Goal: Task Accomplishment & Management: Manage account settings

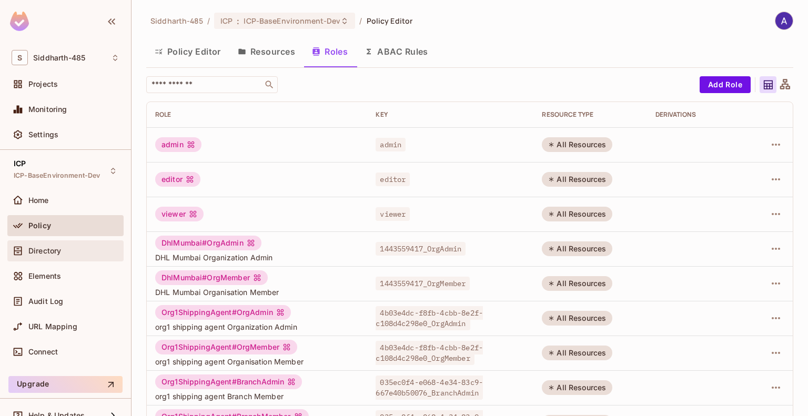
scroll to position [101, 0]
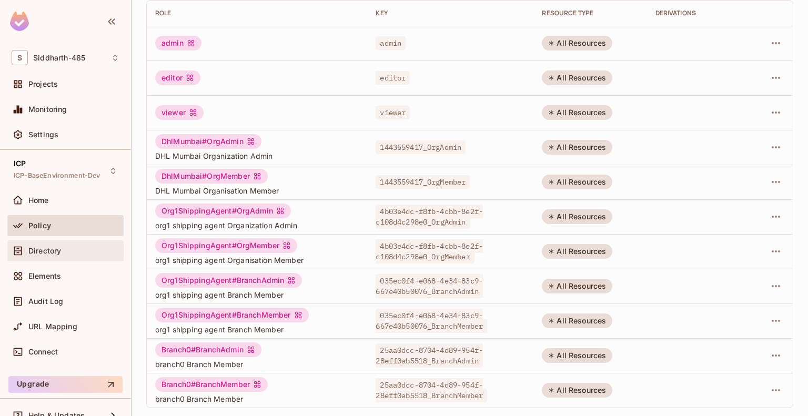
click at [42, 248] on span "Directory" at bounding box center [44, 251] width 33 height 8
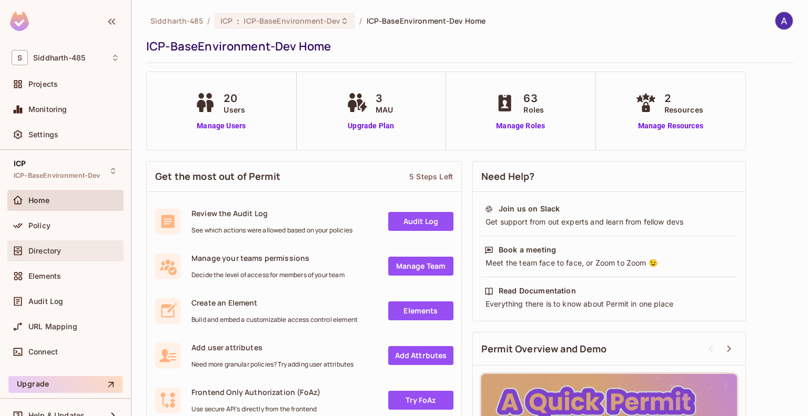
click at [54, 247] on span "Directory" at bounding box center [44, 251] width 33 height 8
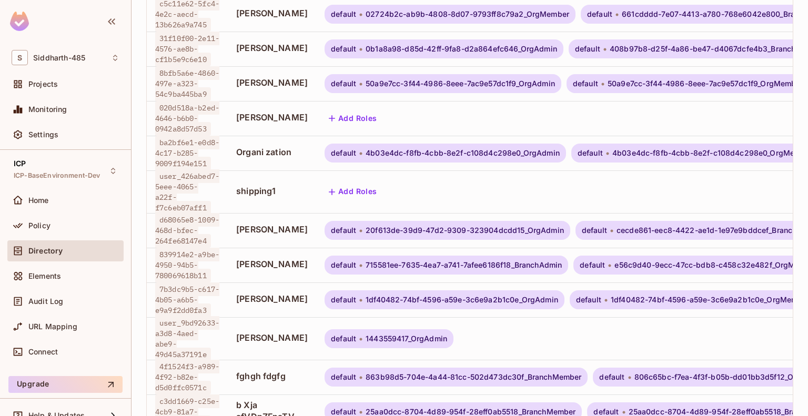
scroll to position [338, 0]
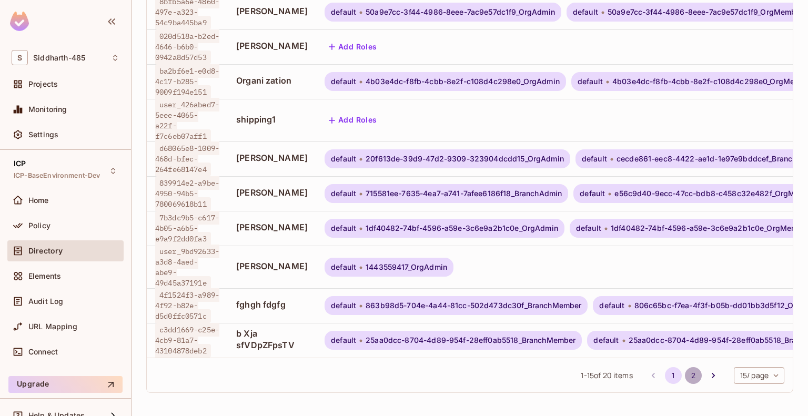
click at [685, 370] on button "2" at bounding box center [693, 375] width 17 height 17
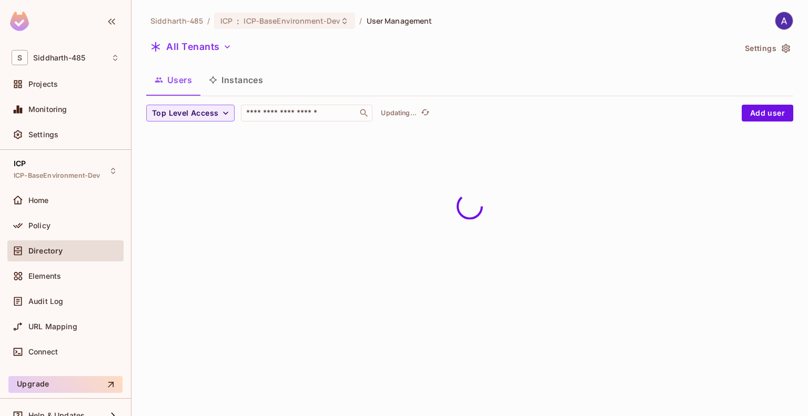
scroll to position [0, 0]
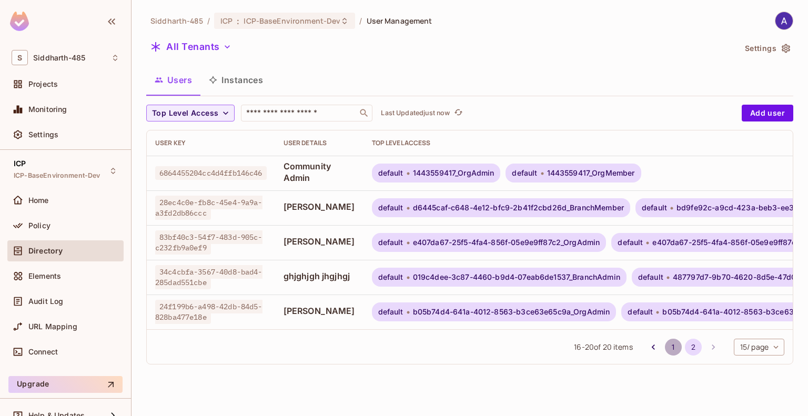
click at [668, 353] on button "1" at bounding box center [673, 347] width 17 height 17
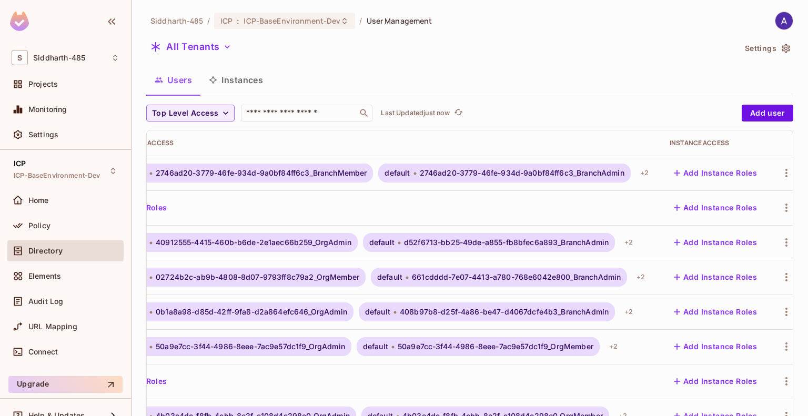
scroll to position [0, 218]
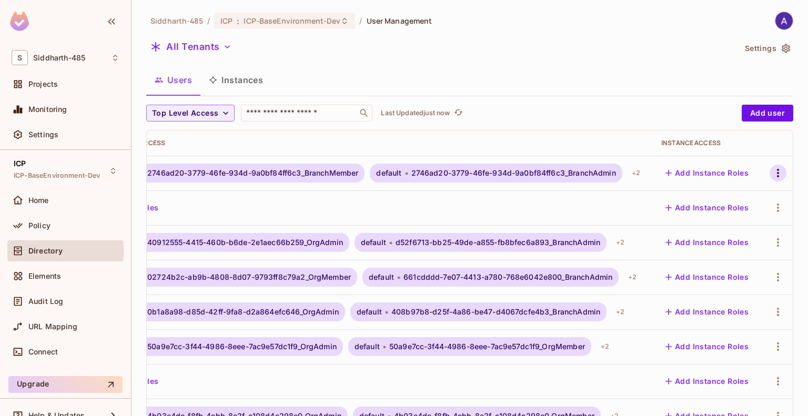
click at [771, 170] on icon "button" at bounding box center [777, 173] width 13 height 13
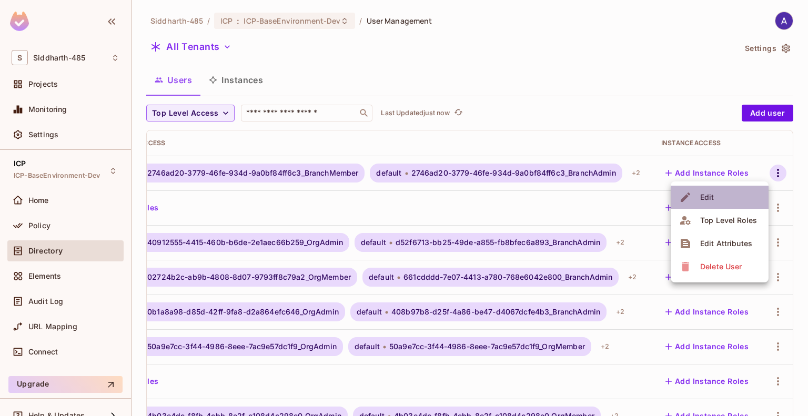
click at [722, 197] on li "Edit" at bounding box center [719, 197] width 98 height 23
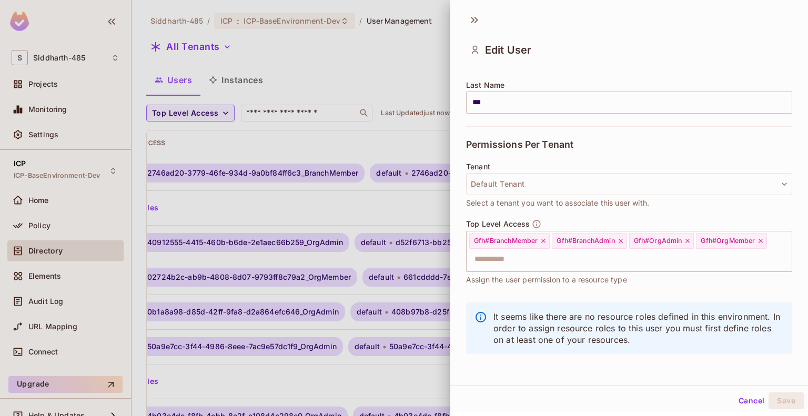
scroll to position [2, 0]
click at [392, 201] on div at bounding box center [404, 208] width 808 height 416
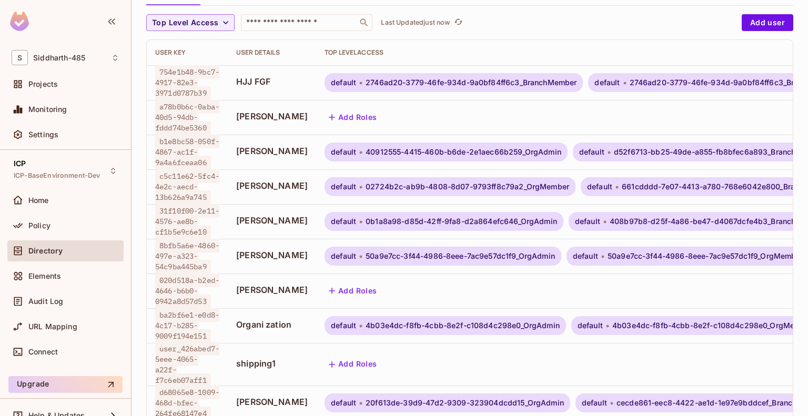
scroll to position [0, 0]
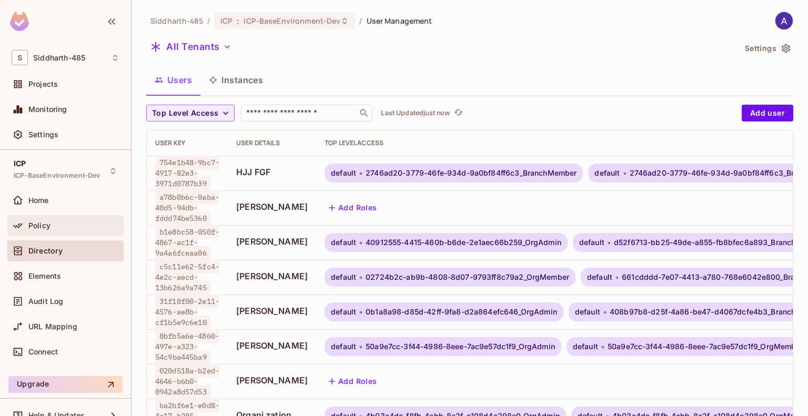
click at [38, 229] on span "Policy" at bounding box center [39, 225] width 22 height 8
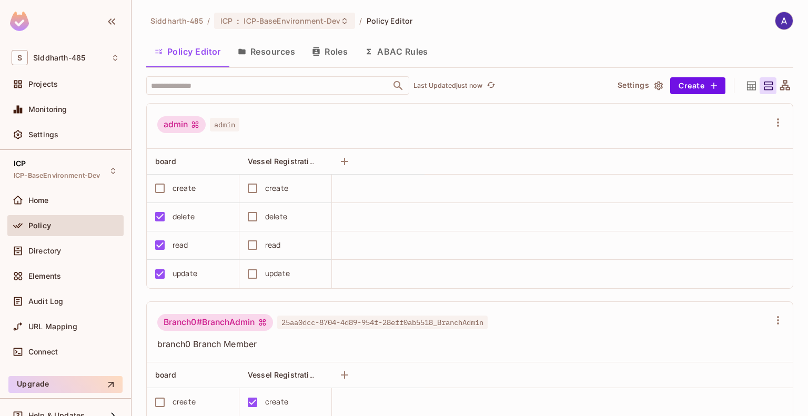
click at [326, 52] on button "Roles" at bounding box center [329, 51] width 53 height 26
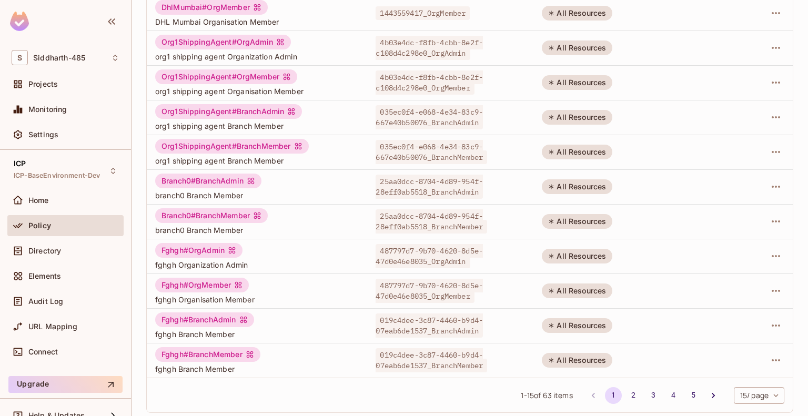
scroll to position [275, 0]
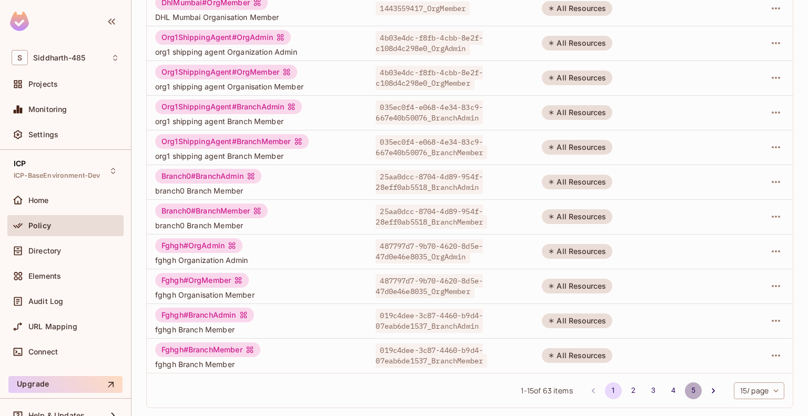
click at [685, 390] on button "5" at bounding box center [693, 390] width 17 height 17
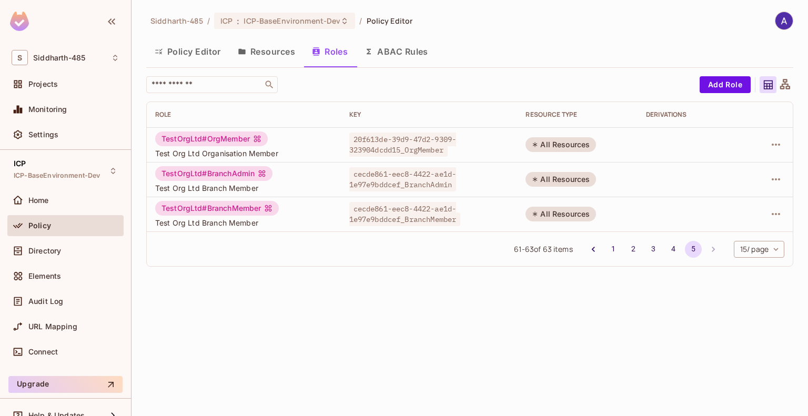
scroll to position [0, 0]
click at [52, 250] on span "Directory" at bounding box center [44, 251] width 33 height 8
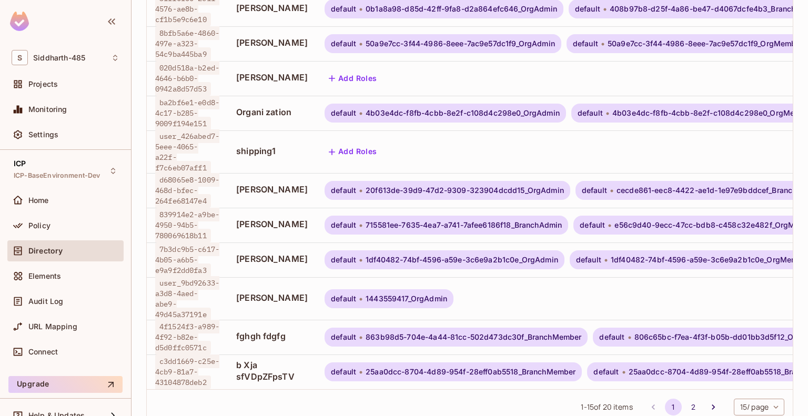
scroll to position [338, 0]
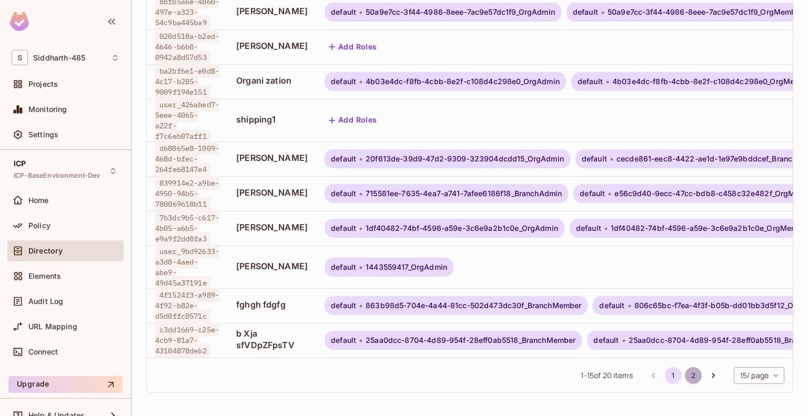
click at [685, 377] on button "2" at bounding box center [693, 375] width 17 height 17
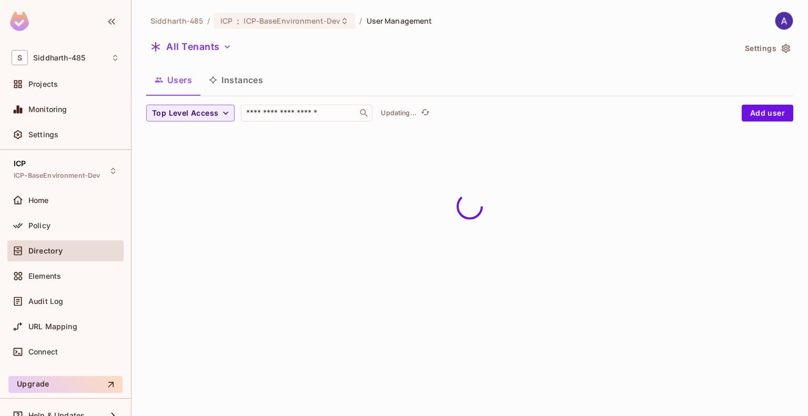
scroll to position [0, 0]
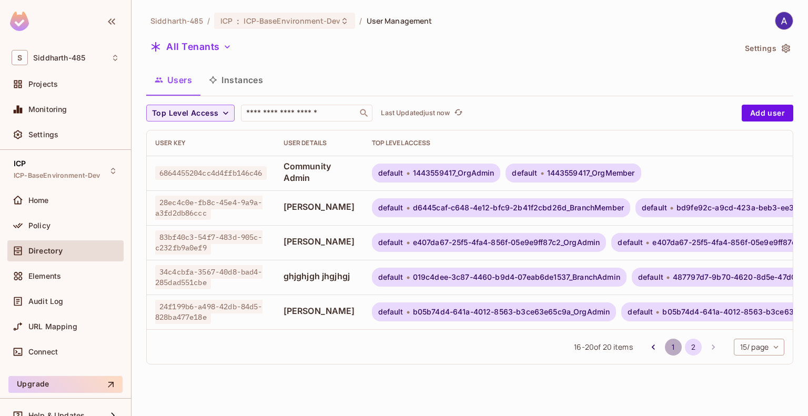
click at [670, 354] on button "1" at bounding box center [673, 347] width 17 height 17
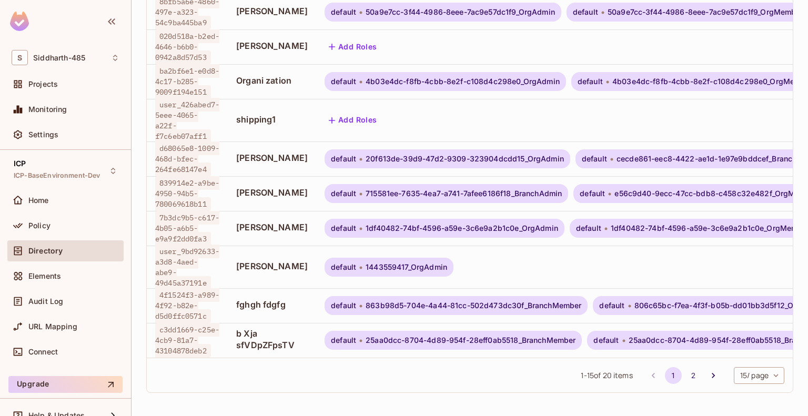
scroll to position [338, 0]
click at [685, 374] on button "2" at bounding box center [693, 375] width 17 height 17
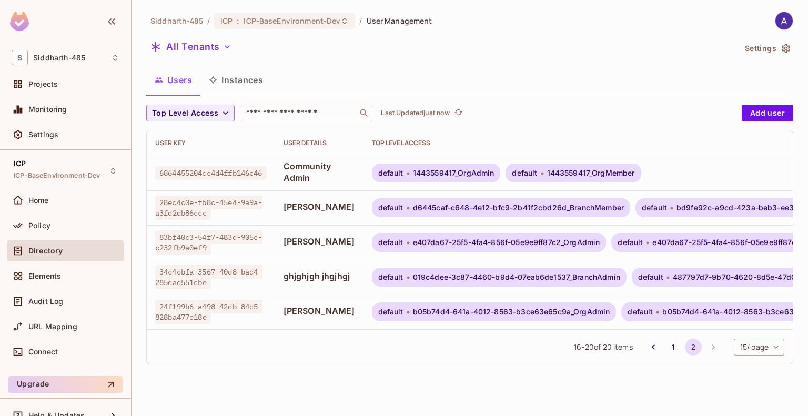
scroll to position [0, 0]
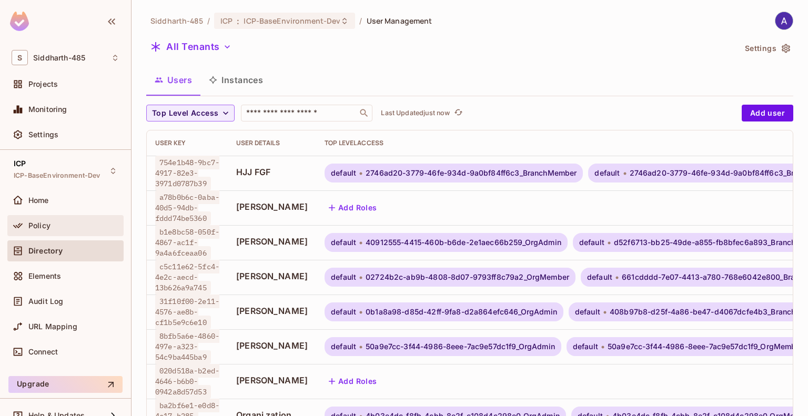
click at [46, 226] on span "Policy" at bounding box center [39, 225] width 22 height 8
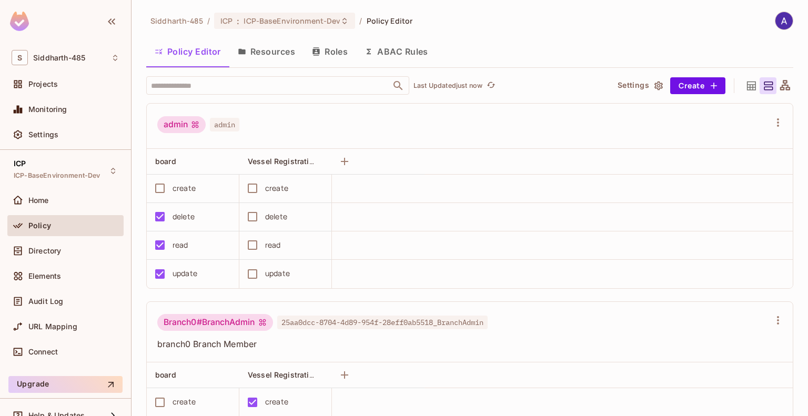
click at [326, 54] on button "Roles" at bounding box center [329, 51] width 53 height 26
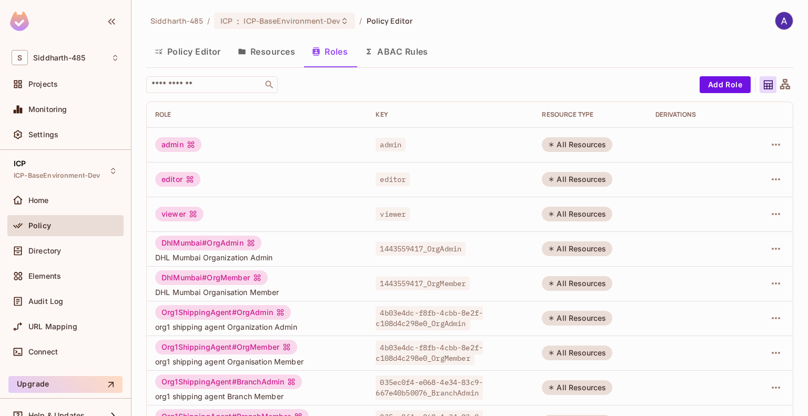
scroll to position [275, 0]
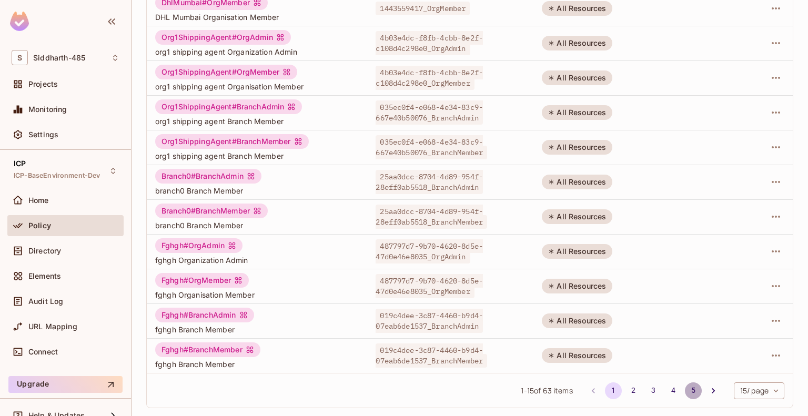
click at [685, 397] on button "5" at bounding box center [693, 390] width 17 height 17
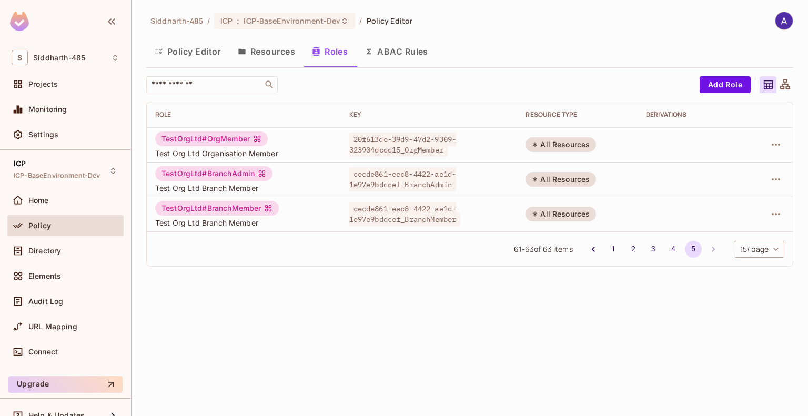
scroll to position [0, 0]
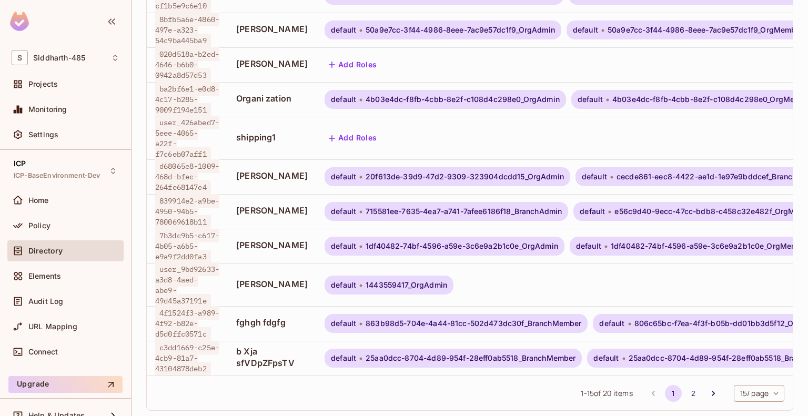
scroll to position [338, 0]
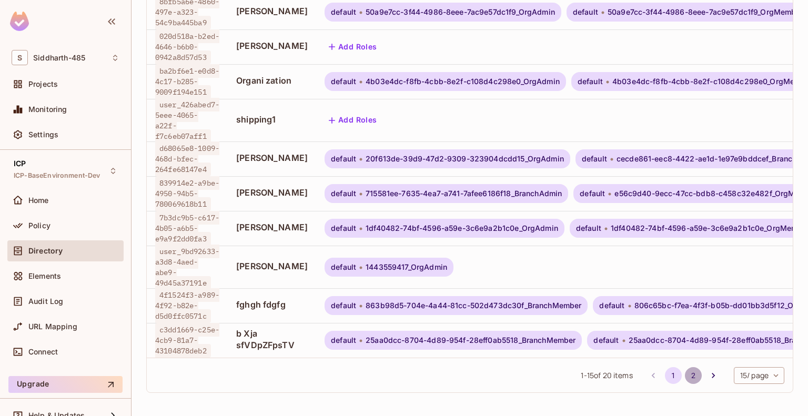
click at [685, 374] on button "2" at bounding box center [693, 375] width 17 height 17
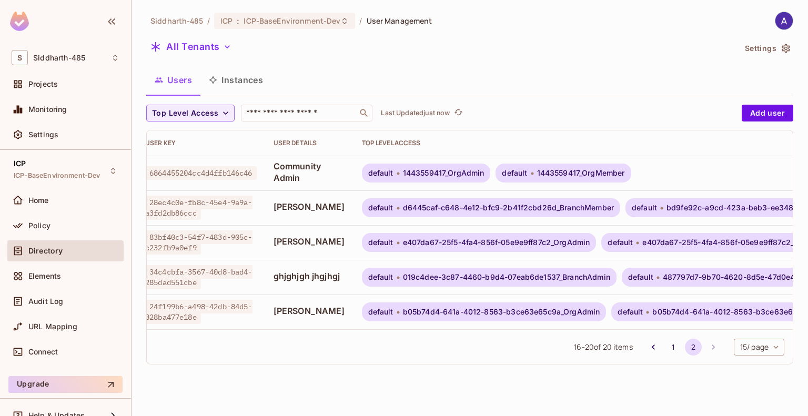
scroll to position [0, 0]
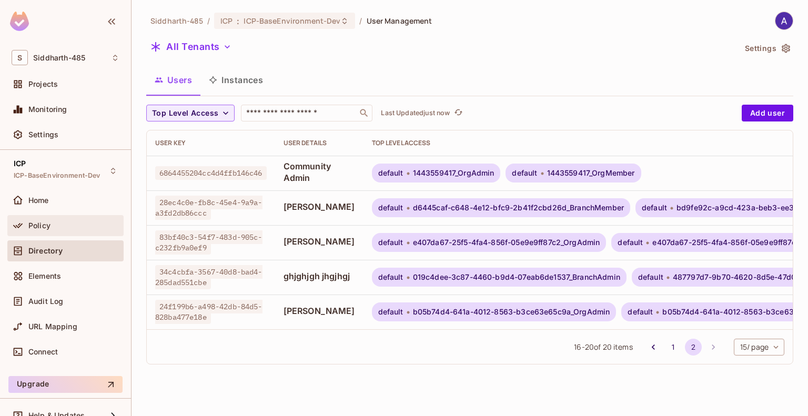
click at [36, 226] on span "Policy" at bounding box center [39, 225] width 22 height 8
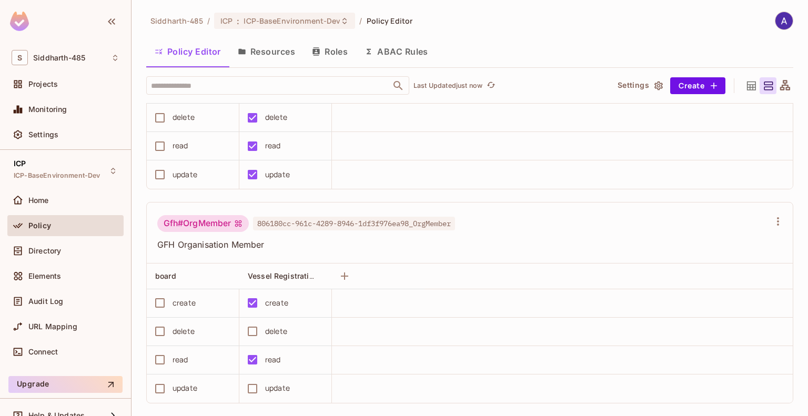
scroll to position [4642, 0]
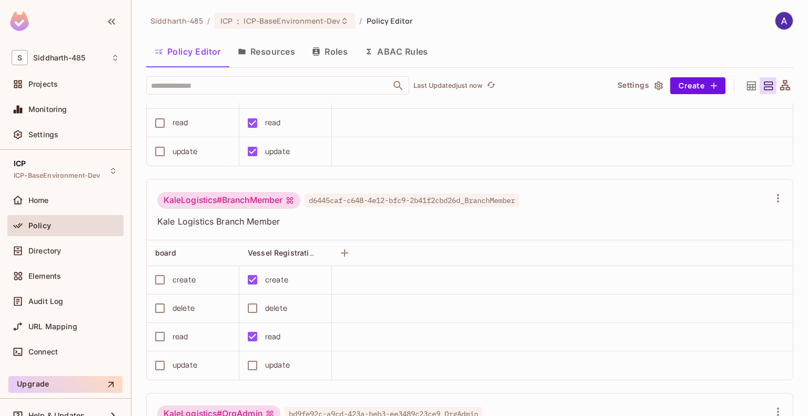
click at [331, 52] on button "Roles" at bounding box center [329, 51] width 53 height 26
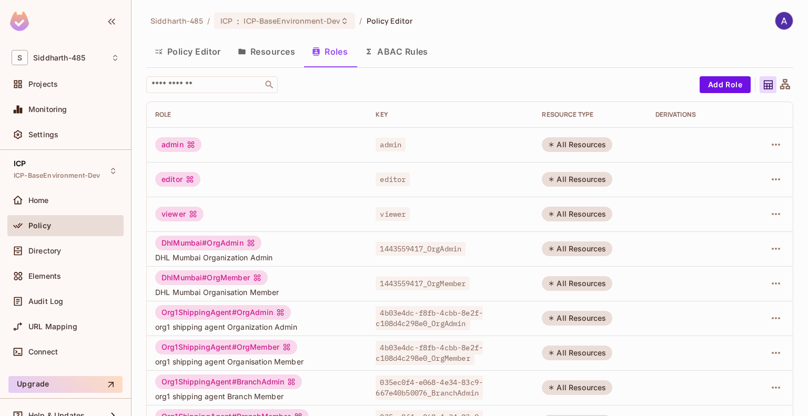
scroll to position [275, 0]
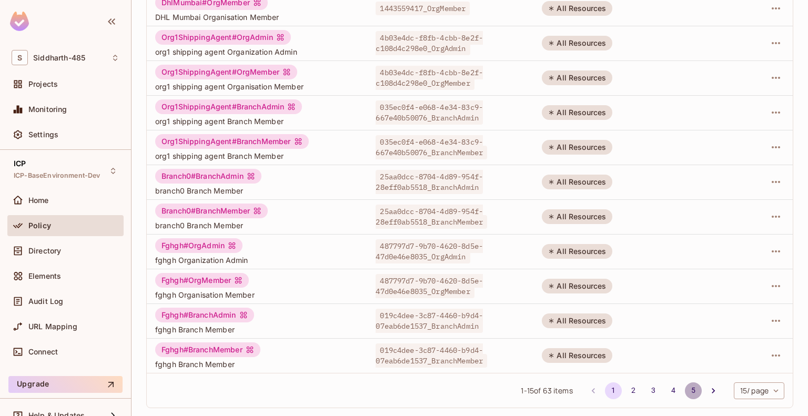
click at [688, 392] on button "5" at bounding box center [693, 390] width 17 height 17
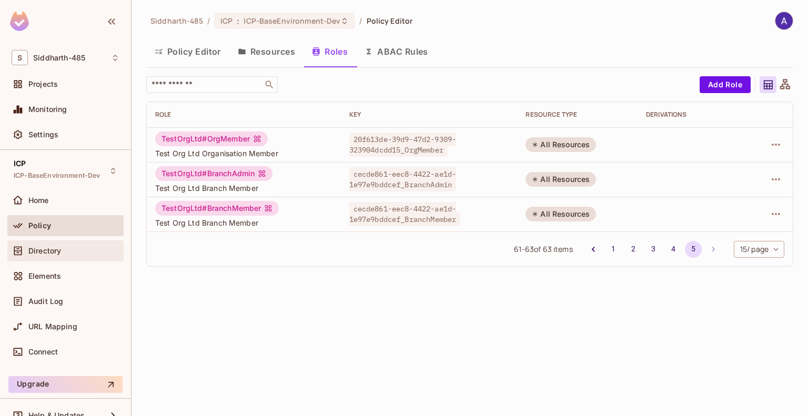
click at [50, 248] on span "Directory" at bounding box center [44, 251] width 33 height 8
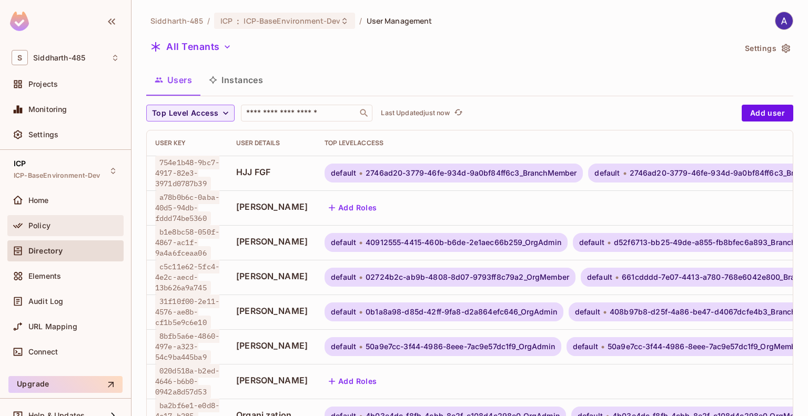
click at [46, 229] on span "Policy" at bounding box center [39, 225] width 22 height 8
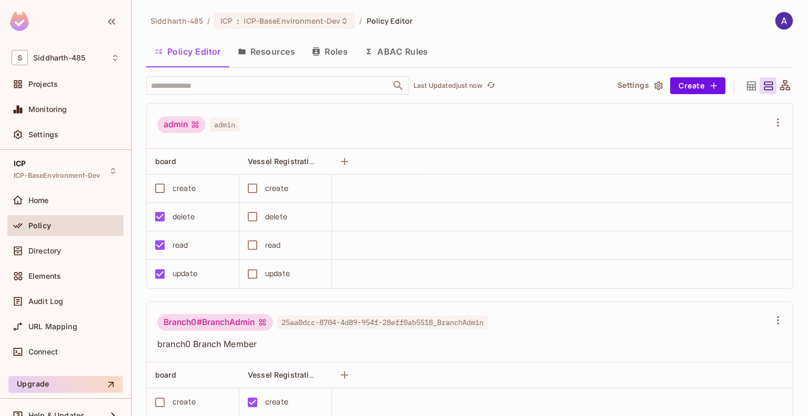
scroll to position [158, 0]
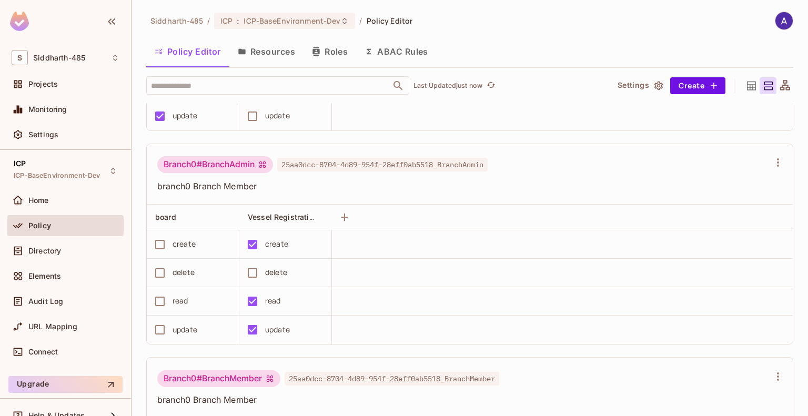
click at [335, 45] on button "Roles" at bounding box center [329, 51] width 53 height 26
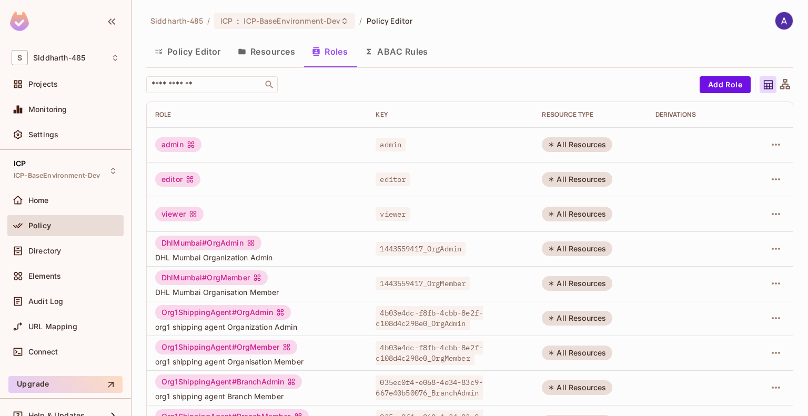
scroll to position [275, 0]
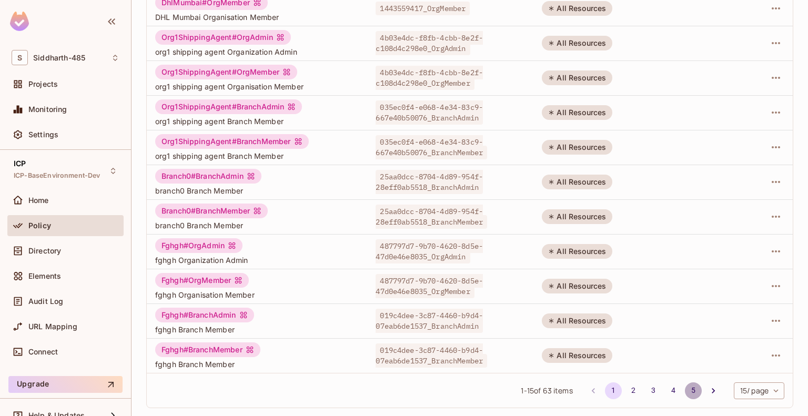
click at [685, 387] on button "5" at bounding box center [693, 390] width 17 height 17
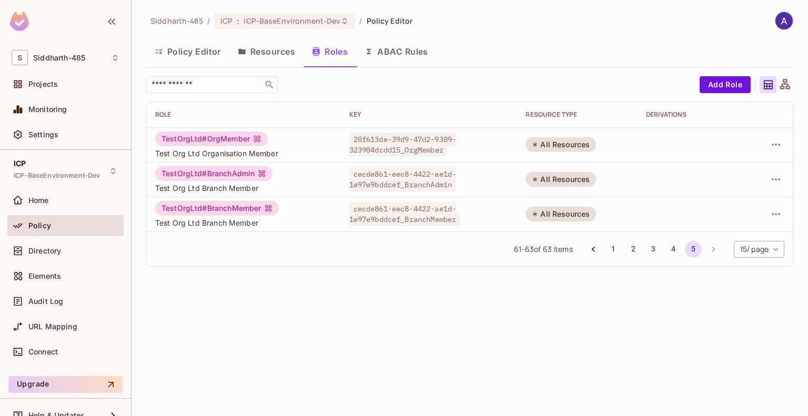
scroll to position [0, 0]
click at [51, 243] on div "Directory" at bounding box center [65, 250] width 116 height 21
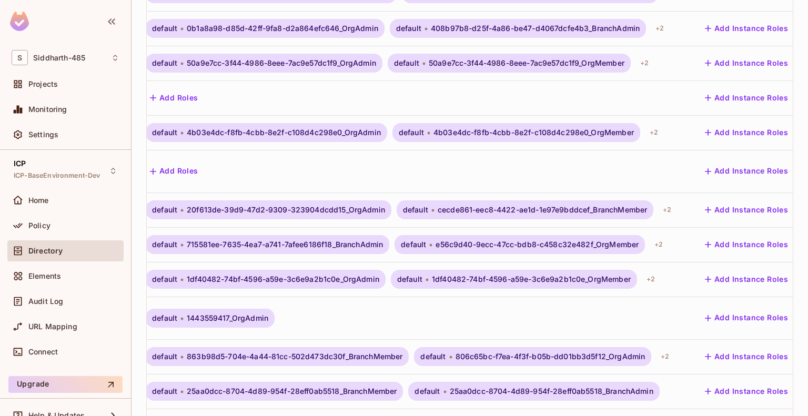
scroll to position [338, 0]
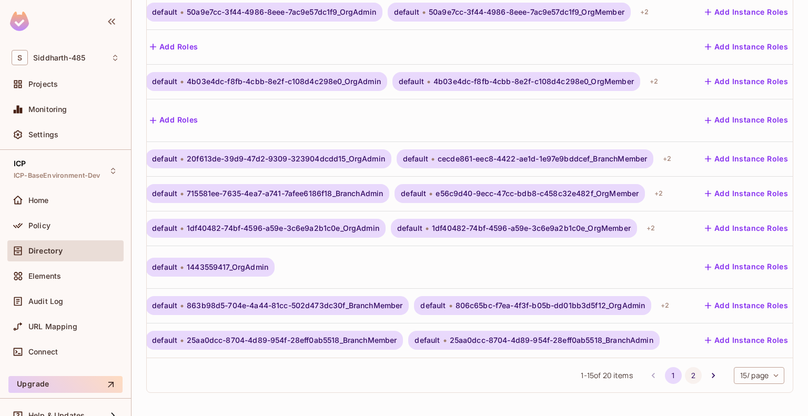
click at [685, 374] on button "2" at bounding box center [693, 375] width 17 height 17
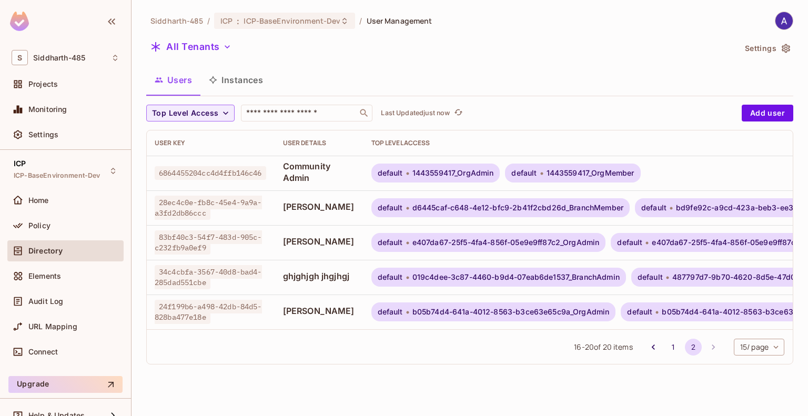
scroll to position [0, 0]
click at [671, 351] on button "1" at bounding box center [673, 347] width 17 height 17
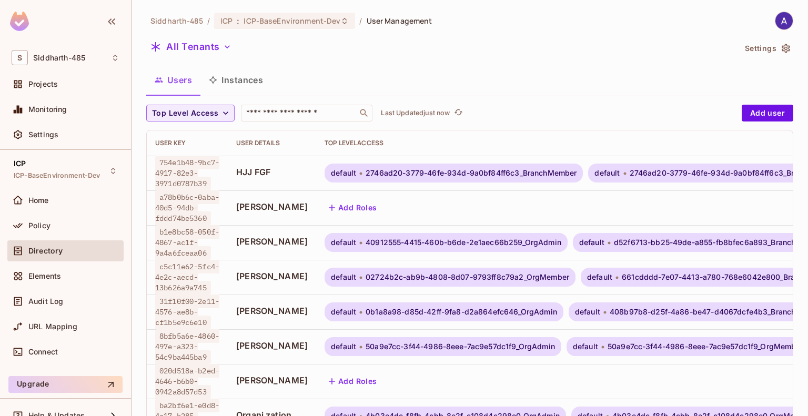
click at [208, 145] on div "User Key" at bounding box center [187, 143] width 64 height 8
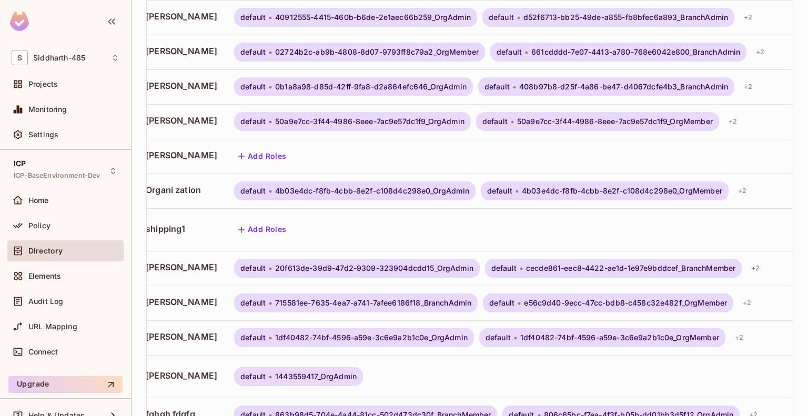
scroll to position [0, 92]
click at [37, 223] on span "Policy" at bounding box center [39, 225] width 22 height 8
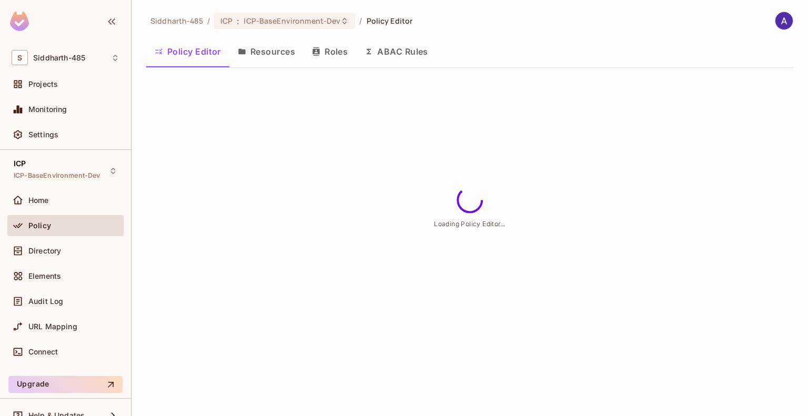
click at [333, 52] on button "Roles" at bounding box center [329, 51] width 53 height 26
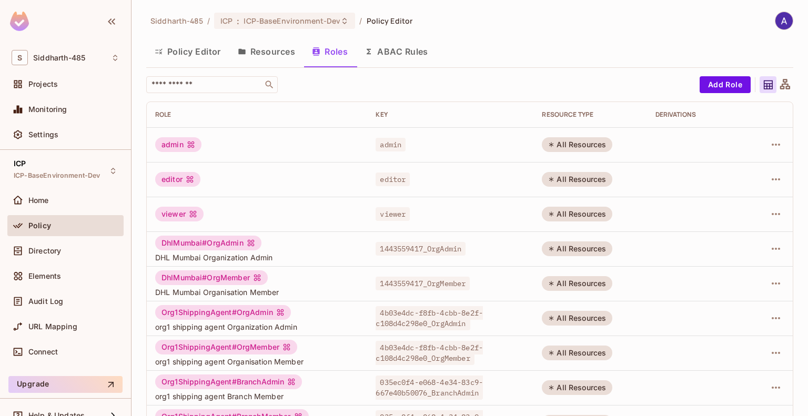
scroll to position [275, 0]
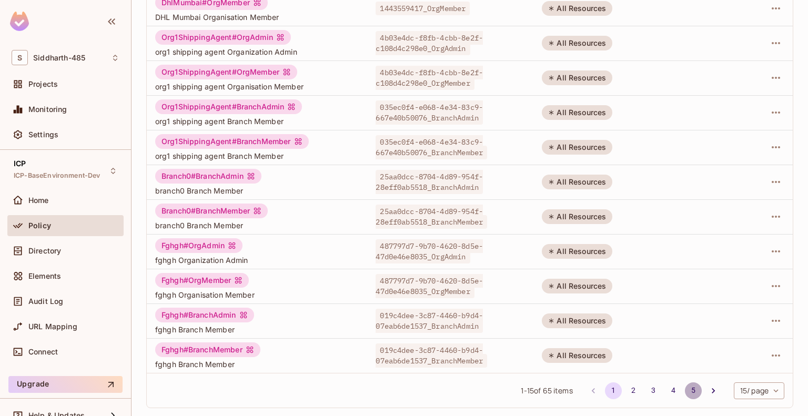
click at [685, 389] on button "5" at bounding box center [693, 390] width 17 height 17
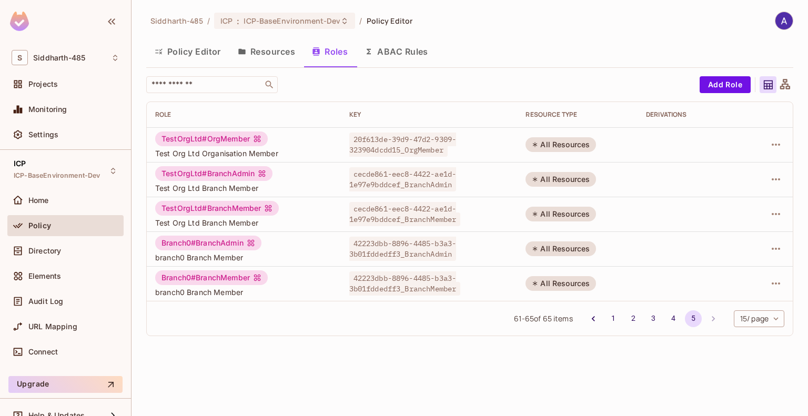
scroll to position [0, 0]
click at [770, 285] on icon "button" at bounding box center [775, 283] width 13 height 13
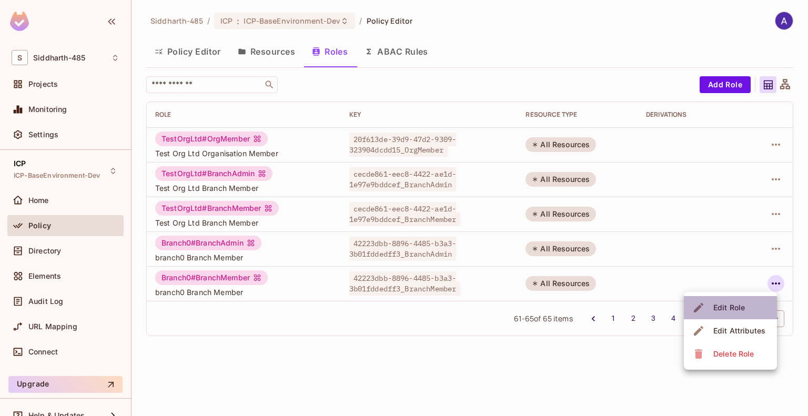
click at [737, 302] on div "Edit Role" at bounding box center [729, 307] width 32 height 11
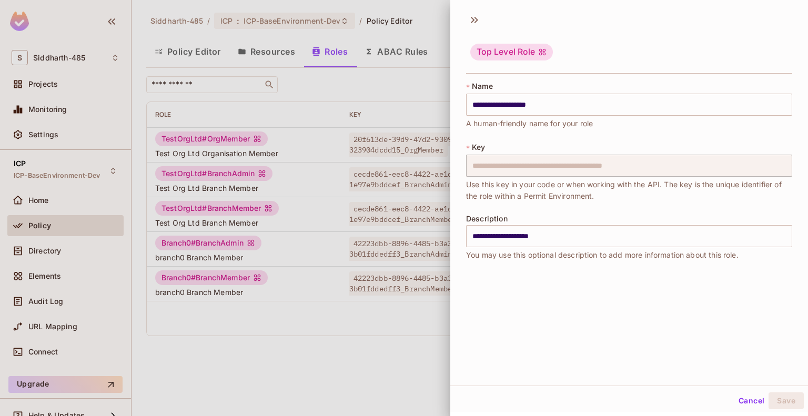
click at [387, 353] on div at bounding box center [404, 208] width 808 height 416
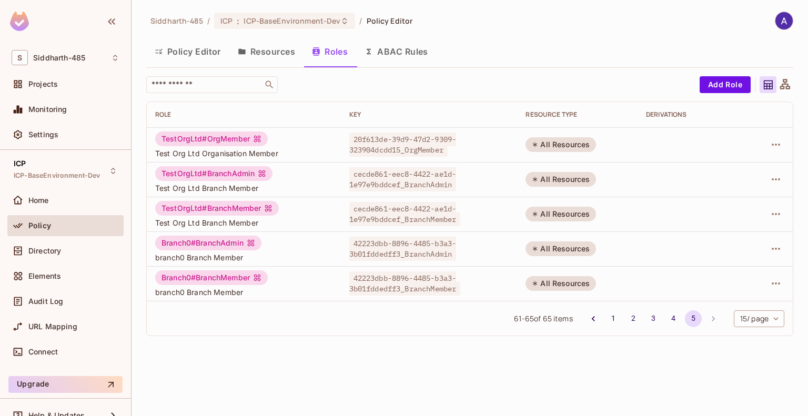
click at [179, 52] on button "Policy Editor" at bounding box center [187, 51] width 83 height 26
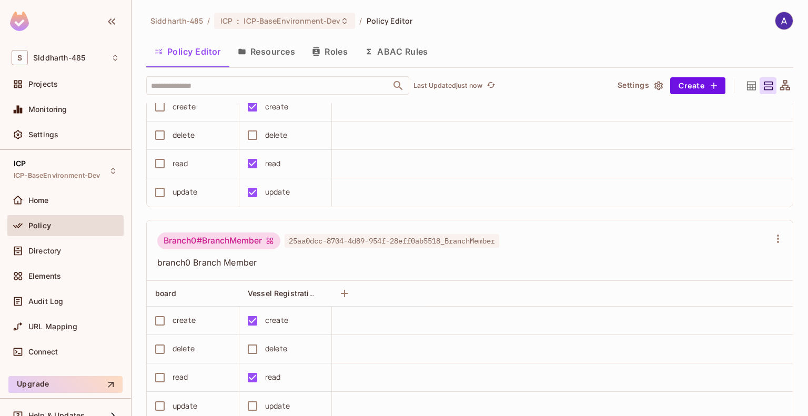
scroll to position [581, 0]
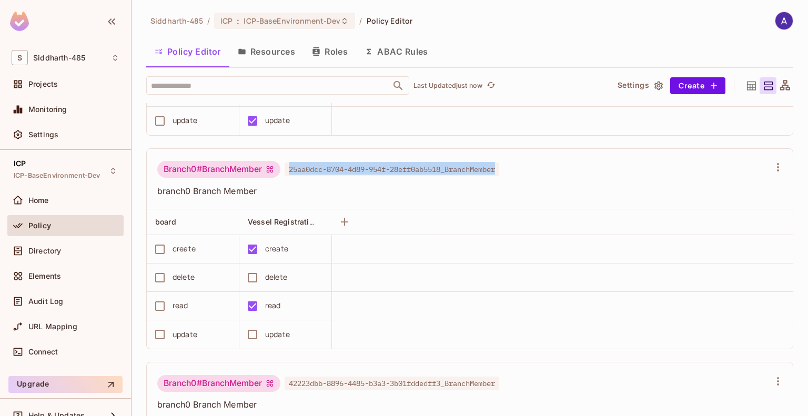
drag, startPoint x: 290, startPoint y: 168, endPoint x: 519, endPoint y: 174, distance: 228.8
click at [519, 174] on div "Branch0#BranchMember 25aa0dcc-8704-4d89-954f-28eff0ab5518_BranchMember" at bounding box center [463, 171] width 612 height 20
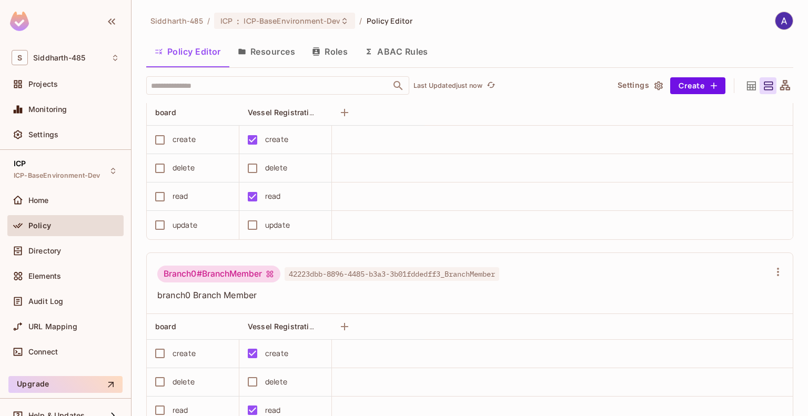
scroll to position [745, 0]
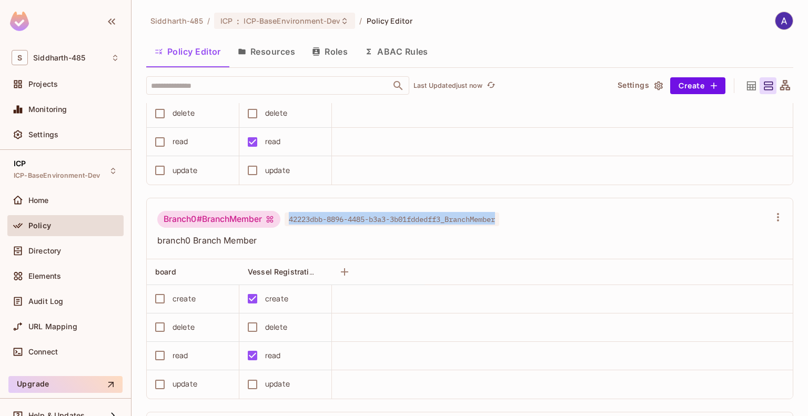
drag, startPoint x: 290, startPoint y: 217, endPoint x: 513, endPoint y: 225, distance: 223.1
click at [513, 225] on div "Branch0#BranchMember 42223dbb-8896-4485-b3a3-3b01fddedff3_BranchMember" at bounding box center [463, 221] width 612 height 20
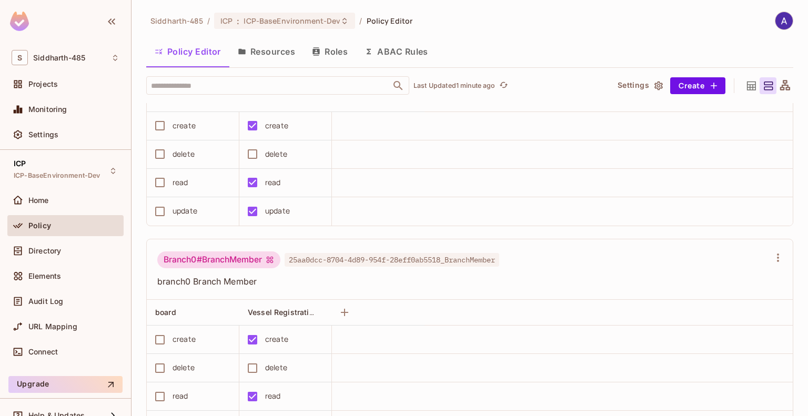
scroll to position [486, 0]
